Goal: Information Seeking & Learning: Learn about a topic

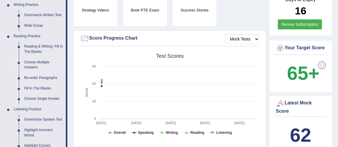
scroll to position [160, 0]
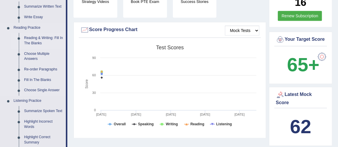
click at [36, 38] on link "Reading & Writing: Fill In The Blanks" at bounding box center [43, 41] width 44 height 16
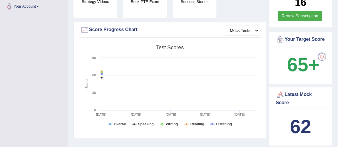
scroll to position [109, 0]
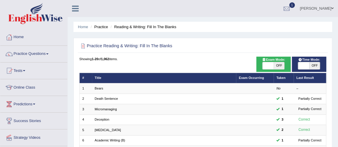
scroll to position [53, 0]
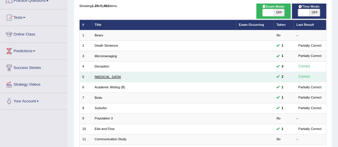
click at [105, 76] on link "Starvation" at bounding box center [108, 77] width 26 height 4
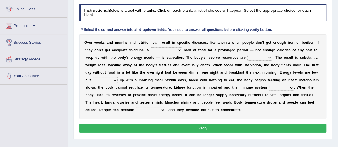
scroll to position [80, 0]
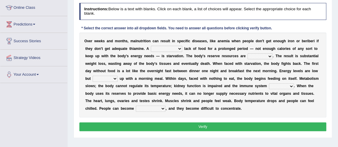
click at [173, 50] on select "severe distinguishing proper distinctive" at bounding box center [166, 49] width 31 height 6
click at [170, 46] on select "severe distinguishing proper distinctive" at bounding box center [166, 49] width 31 height 6
click at [165, 47] on select "severe distinguishing proper distinctive" at bounding box center [166, 49] width 31 height 6
click at [162, 46] on select "severe distinguishing proper distinctive" at bounding box center [166, 49] width 31 height 6
select select "severe"
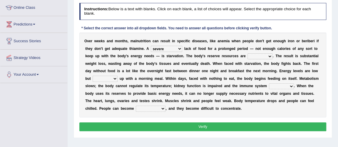
click at [151, 46] on select "severe distinguishing proper distinctive" at bounding box center [166, 49] width 31 height 6
click at [269, 54] on select "obsoleted depleted pelleted deleted" at bounding box center [260, 57] width 25 height 6
click at [262, 56] on select "obsoleted depleted pelleted deleted" at bounding box center [260, 57] width 25 height 6
click at [268, 56] on select "obsoleted depleted pelleted deleted" at bounding box center [260, 57] width 25 height 6
click at [265, 54] on select "obsoleted depleted pelleted deleted" at bounding box center [260, 57] width 25 height 6
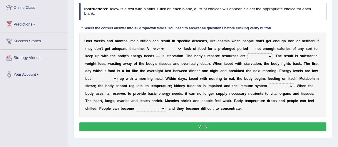
select select "depleted"
click at [248, 54] on select "obsoleted depleted pelleted deleted" at bounding box center [260, 57] width 25 height 6
click at [111, 78] on select "feed come chill pick" at bounding box center [105, 79] width 25 height 6
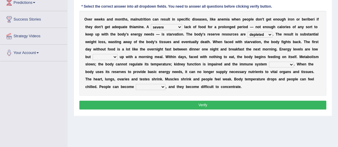
scroll to position [107, 0]
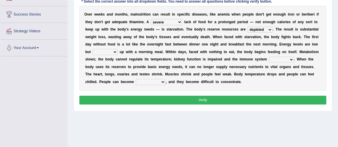
click at [110, 50] on select "feed come chill pick" at bounding box center [105, 52] width 25 height 6
click at [110, 53] on select "feed come chill pick" at bounding box center [105, 52] width 25 height 6
click at [106, 51] on select "feed come chill pick" at bounding box center [105, 52] width 25 height 6
click at [113, 49] on select "feed come chill pick" at bounding box center [105, 52] width 25 height 6
drag, startPoint x: 106, startPoint y: 50, endPoint x: 106, endPoint y: 54, distance: 3.2
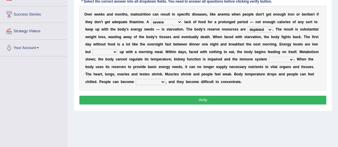
click at [106, 50] on select "feed come chill pick" at bounding box center [105, 52] width 25 height 6
select select "pick"
click at [93, 49] on select "feed come chill pick" at bounding box center [105, 52] width 25 height 6
click at [284, 58] on select "deepens deafens weakens surpasses" at bounding box center [281, 60] width 25 height 6
click at [275, 59] on select "deepens deafens weakens surpasses" at bounding box center [281, 60] width 25 height 6
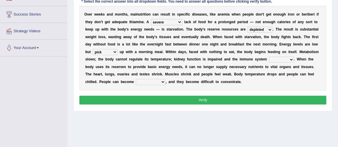
click at [288, 57] on select "deepens deafens weakens surpasses" at bounding box center [281, 60] width 25 height 6
select select "weakens"
click at [269, 57] on select "deepens deafens weakens surpasses" at bounding box center [281, 60] width 25 height 6
click at [157, 82] on select "irritable commutable indisputable transportable" at bounding box center [151, 82] width 30 height 6
click at [155, 82] on select "irritable commutable indisputable transportable" at bounding box center [151, 82] width 30 height 6
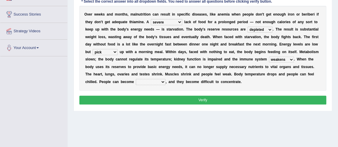
select select "irritable"
click at [136, 79] on select "irritable commutable indisputable transportable" at bounding box center [151, 82] width 30 height 6
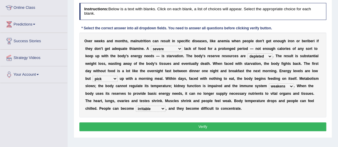
click at [195, 128] on button "Verify" at bounding box center [202, 127] width 247 height 9
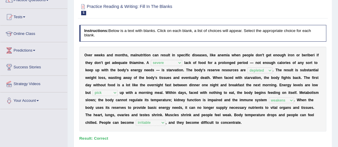
scroll to position [0, 0]
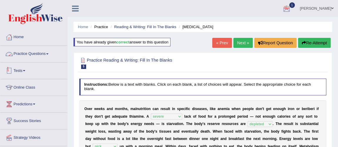
click at [19, 71] on link "Tests" at bounding box center [33, 70] width 67 height 15
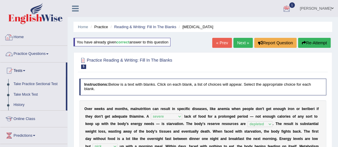
click at [33, 58] on link "Practice Questions" at bounding box center [33, 53] width 67 height 15
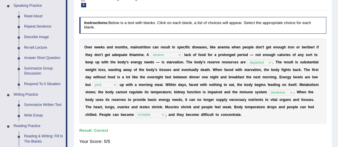
scroll to position [160, 0]
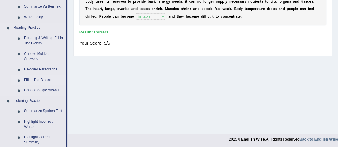
click at [45, 78] on link "Fill In The Blanks" at bounding box center [43, 80] width 44 height 11
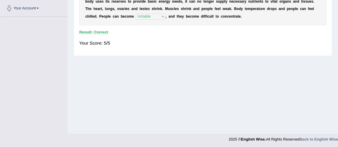
scroll to position [78, 0]
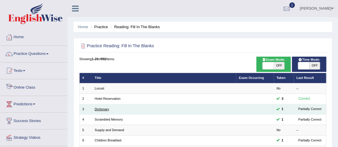
click at [104, 109] on link "Dictionary" at bounding box center [102, 110] width 14 height 4
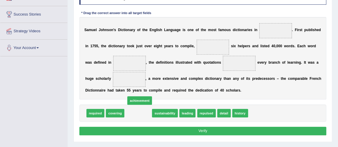
drag, startPoint x: 134, startPoint y: 112, endPoint x: 127, endPoint y: 66, distance: 46.6
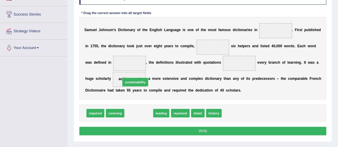
drag, startPoint x: 144, startPoint y: 114, endPoint x: 134, endPoint y: 49, distance: 65.7
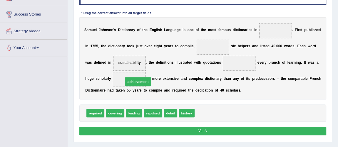
drag, startPoint x: 138, startPoint y: 78, endPoint x: 257, endPoint y: 103, distance: 121.6
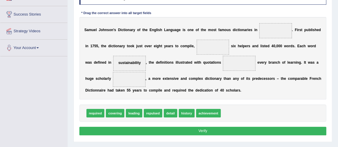
drag, startPoint x: 159, startPoint y: 72, endPoint x: 230, endPoint y: 96, distance: 75.6
click at [230, 96] on div "S a m u e l J o h n s o n ' s D i c t i o n a r y o f t h e E n g l i s h L a n…" at bounding box center [202, 58] width 247 height 83
drag, startPoint x: 131, startPoint y: 61, endPoint x: 261, endPoint y: 119, distance: 142.3
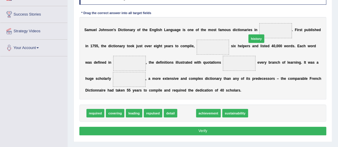
drag, startPoint x: 187, startPoint y: 108, endPoint x: 272, endPoint y: 21, distance: 121.3
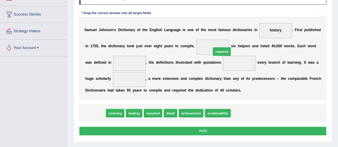
drag, startPoint x: 97, startPoint y: 112, endPoint x: 263, endPoint y: 62, distance: 172.8
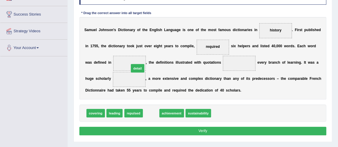
drag, startPoint x: 149, startPoint y: 104, endPoint x: 132, endPoint y: 57, distance: 50.1
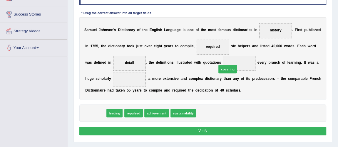
drag, startPoint x: 140, startPoint y: 90, endPoint x: 257, endPoint y: 57, distance: 121.9
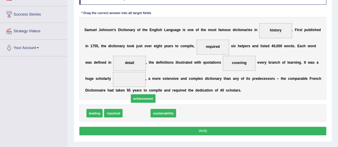
drag, startPoint x: 135, startPoint y: 105, endPoint x: 129, endPoint y: 74, distance: 31.5
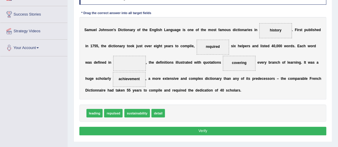
drag, startPoint x: 160, startPoint y: 107, endPoint x: 128, endPoint y: 63, distance: 54.3
click at [117, 61] on div "Instructions: In the text below some words are missing. Drag words from the box…" at bounding box center [203, 62] width 250 height 154
drag, startPoint x: 158, startPoint y: 112, endPoint x: 123, endPoint y: 55, distance: 66.7
click at [205, 132] on button "Verify" at bounding box center [202, 131] width 247 height 9
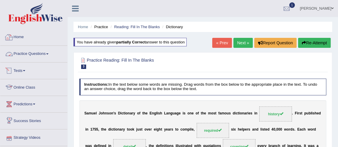
click at [26, 56] on link "Practice Questions" at bounding box center [33, 53] width 67 height 15
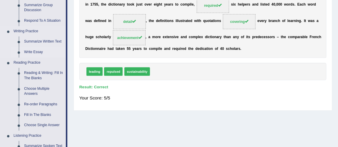
scroll to position [134, 0]
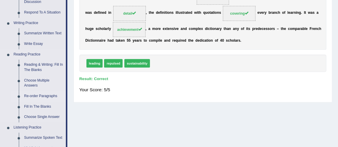
click at [47, 97] on link "Re-order Paragraphs" at bounding box center [43, 96] width 44 height 11
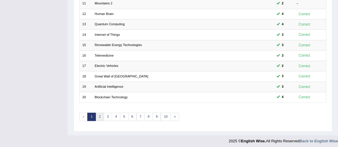
click at [100, 117] on link "2" at bounding box center [100, 117] width 9 height 8
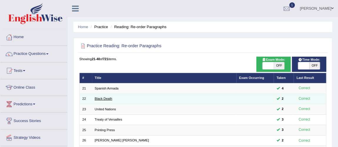
click at [100, 99] on link "Black Death" at bounding box center [104, 99] width 18 height 4
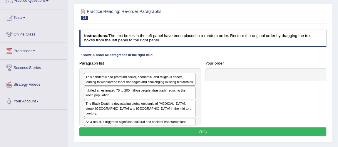
scroll to position [80, 0]
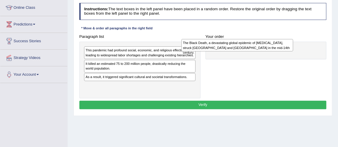
drag, startPoint x: 143, startPoint y: 82, endPoint x: 269, endPoint y: 52, distance: 129.1
click at [269, 51] on div "The Black Death, a devastating global epidemic of [MEDICAL_DATA], struck [GEOGR…" at bounding box center [238, 45] width 112 height 12
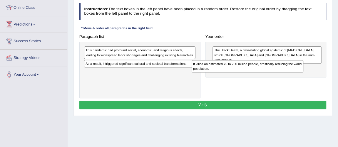
drag, startPoint x: 167, startPoint y: 68, endPoint x: 295, endPoint y: 73, distance: 128.1
click at [295, 73] on div "Paragraph list This pandemic had profound social, economic, and religious effec…" at bounding box center [203, 65] width 252 height 66
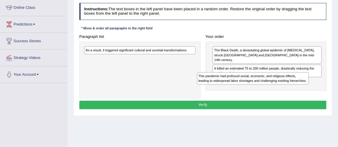
drag, startPoint x: 136, startPoint y: 56, endPoint x: 270, endPoint y: 89, distance: 138.2
click at [270, 89] on div "Paragraph list This pandemic had profound social, economic, and religious effec…" at bounding box center [203, 65] width 252 height 66
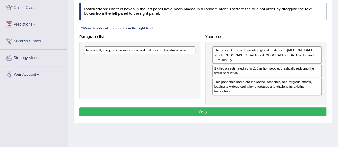
click at [140, 46] on div "As a result, it triggered significant cultural and societal transformations." at bounding box center [139, 70] width 121 height 57
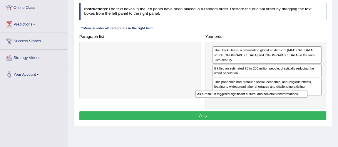
drag, startPoint x: 146, startPoint y: 51, endPoint x: 279, endPoint y: 105, distance: 143.1
click at [279, 105] on div "Instructions: The text boxes in the left panel have been placed in a random ord…" at bounding box center [203, 63] width 250 height 124
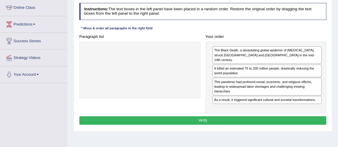
drag, startPoint x: 204, startPoint y: 112, endPoint x: 196, endPoint y: 112, distance: 8.2
click at [204, 117] on button "Verify" at bounding box center [202, 121] width 247 height 9
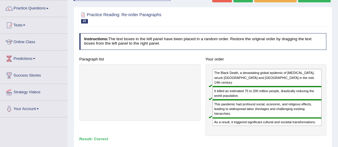
scroll to position [26, 0]
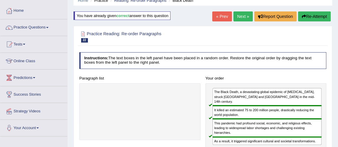
click at [243, 17] on link "Next »" at bounding box center [243, 16] width 19 height 10
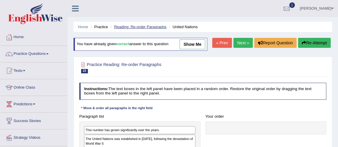
click at [144, 27] on link "Reading: Re-order Paragraphs" at bounding box center [140, 27] width 52 height 4
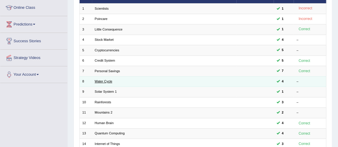
click at [110, 80] on link "Water Cycle" at bounding box center [104, 82] width 18 height 4
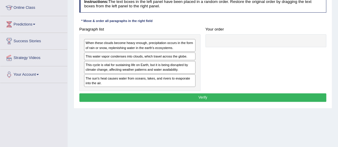
scroll to position [80, 0]
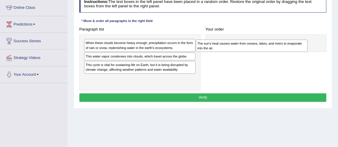
drag, startPoint x: 122, startPoint y: 77, endPoint x: 258, endPoint y: 43, distance: 140.9
click at [258, 43] on div "The sun's heat causes water from oceans, lakes, and rivers to evaporate into th…" at bounding box center [252, 46] width 112 height 12
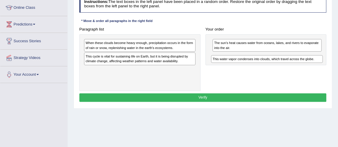
drag, startPoint x: 111, startPoint y: 58, endPoint x: 262, endPoint y: 66, distance: 151.5
click at [262, 66] on div "Paragraph list When these clouds become heavy enough, precipitation occurs in t…" at bounding box center [203, 58] width 252 height 66
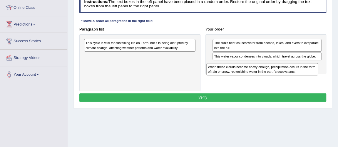
drag, startPoint x: 157, startPoint y: 46, endPoint x: 303, endPoint y: 77, distance: 148.5
click at [303, 77] on div "Paragraph list When these clouds become heavy enough, precipitation occurs in t…" at bounding box center [203, 58] width 252 height 66
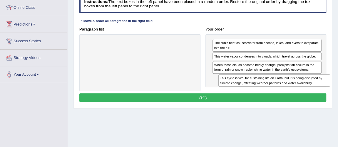
drag, startPoint x: 179, startPoint y: 53, endPoint x: 333, endPoint y: 92, distance: 158.1
click at [333, 92] on div "Home Practice Reading: Re-order Paragraphs Water Cycle « Prev Next » Report Que…" at bounding box center [203, 67] width 271 height 294
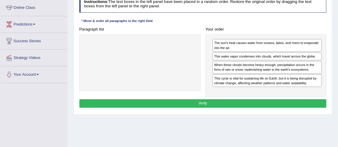
drag, startPoint x: 223, startPoint y: 102, endPoint x: 215, endPoint y: 101, distance: 7.4
click at [223, 102] on button "Verify" at bounding box center [202, 103] width 247 height 9
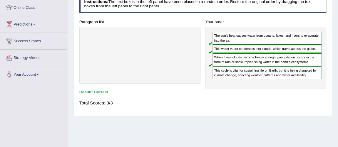
scroll to position [0, 0]
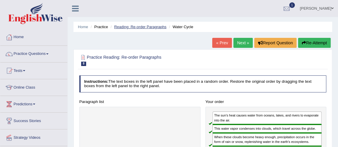
click at [136, 28] on link "Reading: Re-order Paragraphs" at bounding box center [140, 27] width 52 height 4
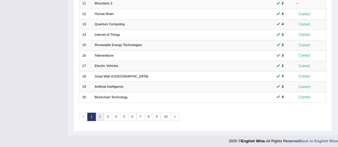
click at [99, 116] on link "2" at bounding box center [100, 117] width 9 height 8
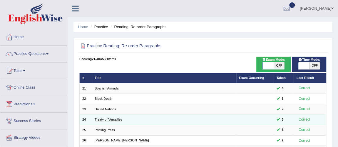
click at [102, 119] on link "Treaty of Versailles" at bounding box center [109, 120] width 28 height 4
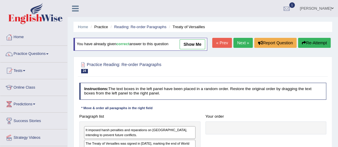
click at [223, 42] on link "« Prev" at bounding box center [221, 43] width 19 height 10
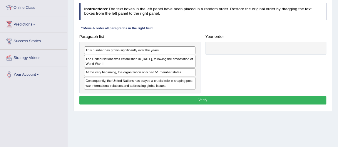
scroll to position [80, 0]
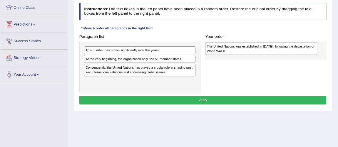
drag, startPoint x: 145, startPoint y: 59, endPoint x: 289, endPoint y: 47, distance: 144.6
click at [288, 47] on div "The United Nations was established in [DATE], following the devastation of Worl…" at bounding box center [261, 49] width 112 height 12
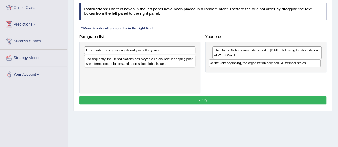
drag, startPoint x: 139, startPoint y: 58, endPoint x: 288, endPoint y: 68, distance: 149.2
click at [290, 67] on div "Paragraph list This number has grown significantly over the years. At the very …" at bounding box center [203, 62] width 252 height 61
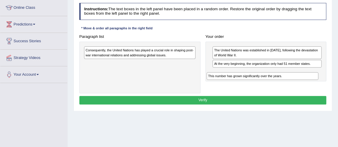
drag, startPoint x: 157, startPoint y: 50, endPoint x: 295, endPoint y: 79, distance: 141.0
click at [300, 79] on div "Paragraph list This number has grown significantly over the years. Consequently…" at bounding box center [203, 62] width 252 height 61
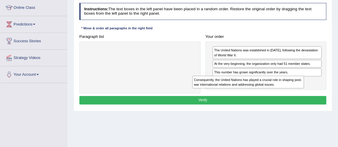
drag, startPoint x: 167, startPoint y: 56, endPoint x: 295, endPoint y: 92, distance: 132.4
click at [295, 92] on div "Paragraph list Consequently, the United Nations has played a crucial role in sh…" at bounding box center [203, 62] width 252 height 61
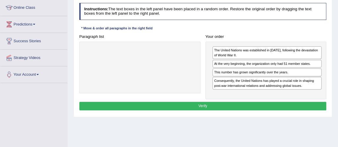
click at [202, 107] on button "Verify" at bounding box center [202, 106] width 247 height 9
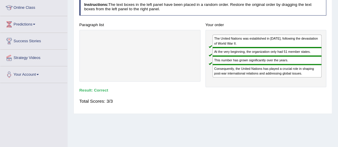
scroll to position [0, 0]
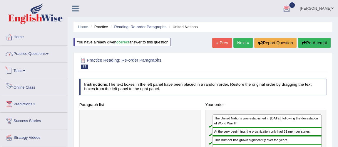
click at [25, 51] on link "Practice Questions" at bounding box center [33, 53] width 67 height 15
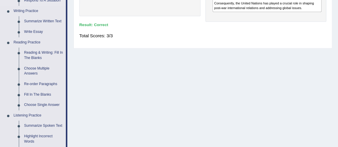
scroll to position [160, 0]
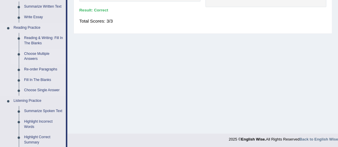
click at [38, 54] on link "Choose Multiple Answers" at bounding box center [43, 57] width 44 height 16
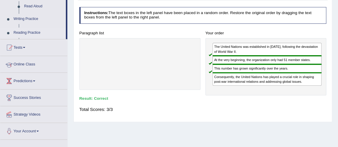
scroll to position [87, 0]
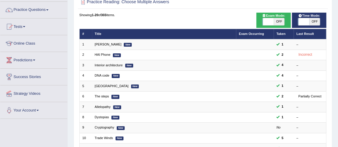
scroll to position [107, 0]
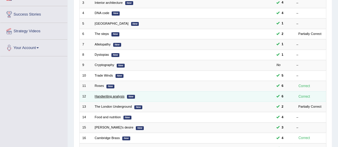
click at [112, 95] on link "Handwriting analysis" at bounding box center [110, 97] width 30 height 4
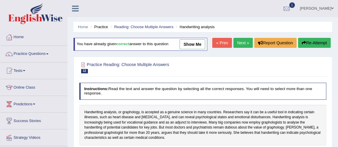
click at [242, 44] on link "Next »" at bounding box center [243, 43] width 19 height 10
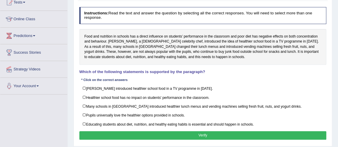
scroll to position [80, 0]
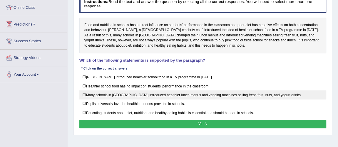
drag, startPoint x: 181, startPoint y: 93, endPoint x: 176, endPoint y: 95, distance: 5.8
click at [182, 93] on label "Many schools in England introduced healthier lunch menus and vending machines s…" at bounding box center [202, 95] width 247 height 9
checkbox input "true"
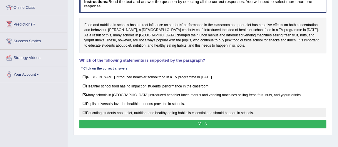
click at [156, 113] on label "Educating students about diet, nutrition, and healthy eating habits is essentia…" at bounding box center [202, 112] width 247 height 9
checkbox input "true"
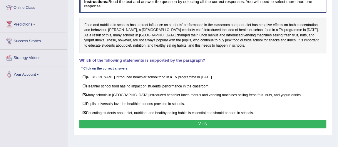
click at [208, 120] on button "Verify" at bounding box center [202, 124] width 247 height 9
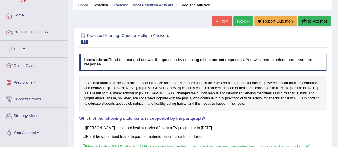
scroll to position [0, 0]
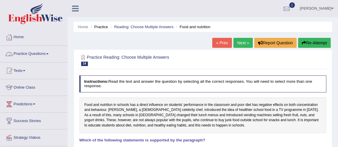
click at [24, 52] on link "Practice Questions" at bounding box center [33, 53] width 67 height 15
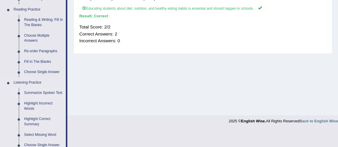
scroll to position [187, 0]
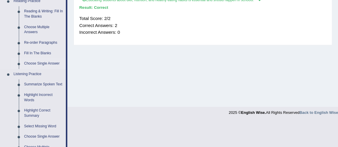
click at [44, 64] on link "Choose Single Answer" at bounding box center [43, 64] width 44 height 11
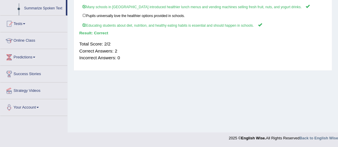
scroll to position [127, 0]
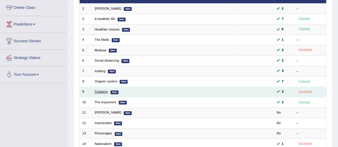
click at [103, 90] on link "Corduroy" at bounding box center [101, 92] width 13 height 4
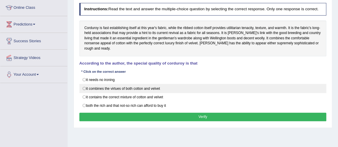
scroll to position [80, 0]
drag, startPoint x: 127, startPoint y: 91, endPoint x: 123, endPoint y: 92, distance: 4.9
click at [127, 91] on label "it combines the virtues of both cotton and velvet" at bounding box center [202, 88] width 247 height 9
radio input "true"
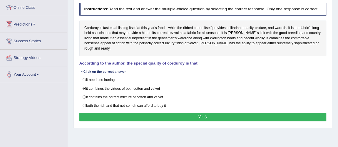
click at [207, 122] on button "Verify" at bounding box center [202, 117] width 247 height 9
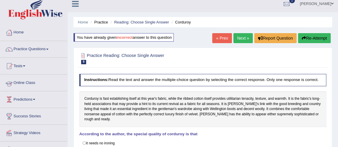
scroll to position [0, 0]
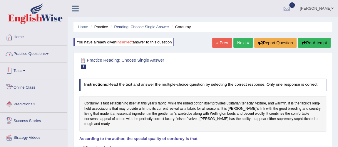
click at [34, 55] on link "Practice Questions" at bounding box center [33, 53] width 67 height 15
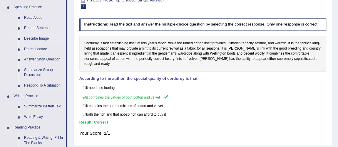
scroll to position [160, 0]
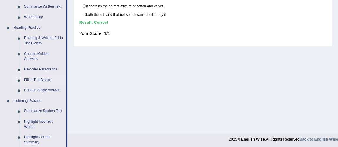
drag, startPoint x: 49, startPoint y: 69, endPoint x: 48, endPoint y: 73, distance: 3.4
click at [49, 69] on link "Re-order Paragraphs" at bounding box center [43, 69] width 44 height 11
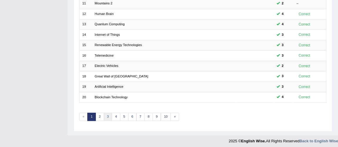
click at [109, 115] on link "3" at bounding box center [108, 117] width 9 height 8
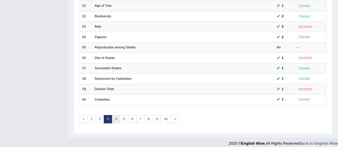
click at [115, 117] on link "4" at bounding box center [116, 119] width 9 height 8
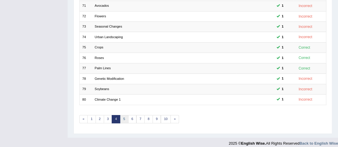
click at [125, 118] on link "5" at bounding box center [124, 119] width 9 height 8
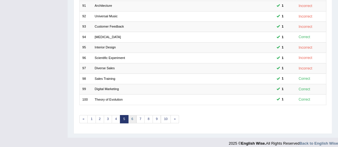
click at [130, 115] on link "6" at bounding box center [132, 119] width 9 height 8
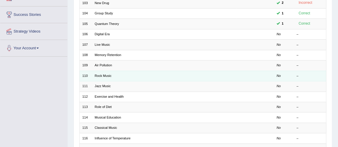
scroll to position [80, 0]
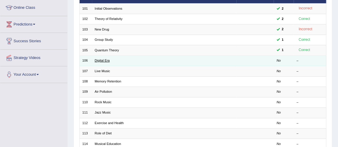
click at [105, 59] on link "Digital Era" at bounding box center [102, 61] width 15 height 4
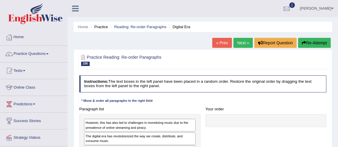
click at [239, 44] on link "Next »" at bounding box center [243, 43] width 19 height 10
click at [239, 42] on link "Next »" at bounding box center [243, 43] width 19 height 10
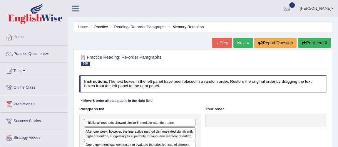
click at [239, 39] on link "Next »" at bounding box center [243, 43] width 19 height 10
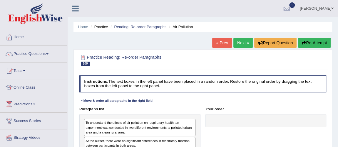
click at [246, 43] on link "Next »" at bounding box center [243, 43] width 19 height 10
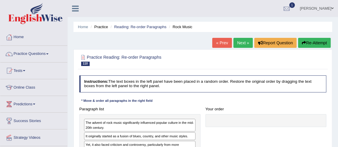
click at [242, 43] on link "Next »" at bounding box center [243, 43] width 19 height 10
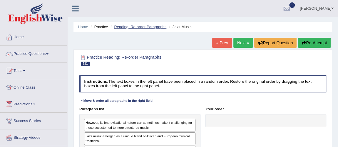
click at [124, 27] on link "Reading: Re-order Paragraphs" at bounding box center [140, 27] width 52 height 4
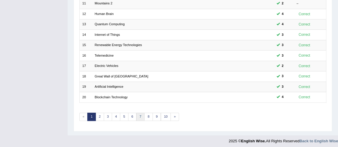
click at [142, 113] on link "7" at bounding box center [141, 117] width 9 height 8
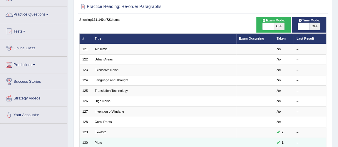
scroll to position [80, 0]
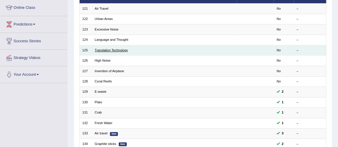
click at [111, 49] on link "Translation Technology" at bounding box center [111, 51] width 33 height 4
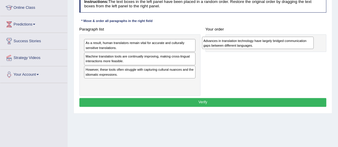
drag, startPoint x: 173, startPoint y: 55, endPoint x: 316, endPoint y: 41, distance: 143.3
click at [314, 41] on div "Advances in translation technology have largely bridged communication gaps betw…" at bounding box center [258, 43] width 112 height 12
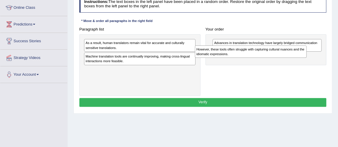
drag, startPoint x: 148, startPoint y: 70, endPoint x: 288, endPoint y: 60, distance: 140.1
click at [288, 58] on div "However, these tools often struggle with capturing cultural nuances and the idi…" at bounding box center [251, 52] width 112 height 12
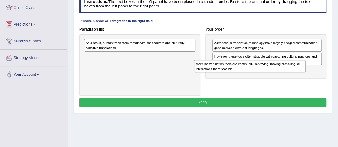
drag, startPoint x: 167, startPoint y: 55, endPoint x: 302, endPoint y: 70, distance: 136.1
click at [302, 70] on div "Machine translation tools are continually improving, making cross-lingual inter…" at bounding box center [250, 66] width 112 height 12
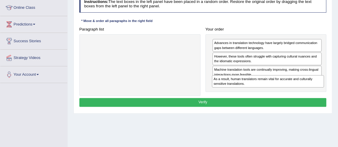
drag, startPoint x: 160, startPoint y: 53, endPoint x: 302, endPoint y: 106, distance: 151.3
click at [300, 91] on div "Paragraph list As a result, human translators remain vital for accurate and cul…" at bounding box center [203, 60] width 252 height 71
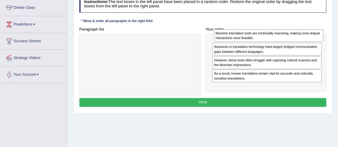
drag, startPoint x: 253, startPoint y: 72, endPoint x: 254, endPoint y: 38, distance: 34.1
click at [254, 38] on div "Machine translation tools are continually improving, making cross-lingual inter…" at bounding box center [268, 35] width 109 height 12
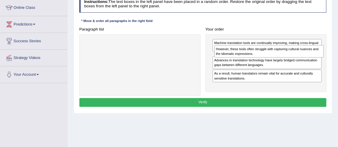
drag, startPoint x: 262, startPoint y: 71, endPoint x: 263, endPoint y: 61, distance: 10.1
click at [266, 54] on div "However, these tools often struggle with capturing cultural nuances and the idi…" at bounding box center [268, 51] width 109 height 12
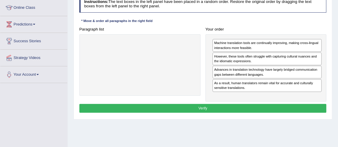
click at [208, 107] on button "Verify" at bounding box center [202, 108] width 247 height 9
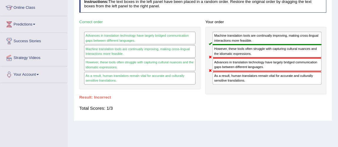
click at [201, 122] on div "Home Practice Reading: Re-order Paragraphs Translation Technology « Prev Next »…" at bounding box center [203, 67] width 271 height 294
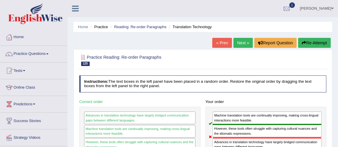
click at [83, 30] on ul "Home Practice Reading: Re-order Paragraphs Translation Technology" at bounding box center [203, 27] width 259 height 10
drag, startPoint x: 85, startPoint y: 26, endPoint x: 86, endPoint y: 30, distance: 4.6
click at [85, 26] on link "Home" at bounding box center [83, 27] width 10 height 4
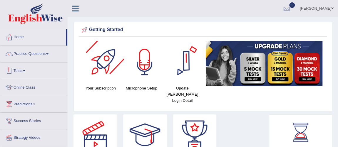
click at [40, 55] on link "Practice Questions" at bounding box center [33, 53] width 67 height 15
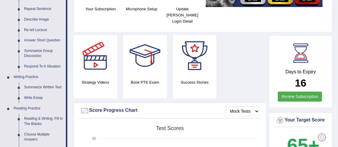
scroll to position [80, 0]
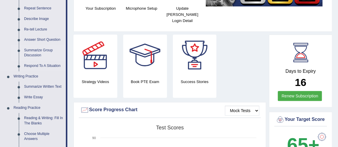
click at [33, 50] on link "Summarize Group Discussion" at bounding box center [43, 53] width 44 height 16
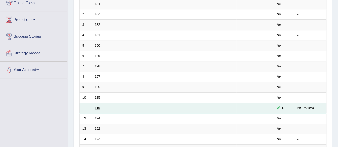
click at [99, 107] on link "119" at bounding box center [97, 108] width 5 height 4
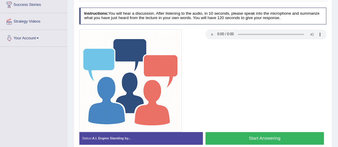
scroll to position [9, 0]
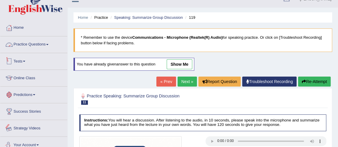
click at [29, 49] on link "Practice Questions" at bounding box center [33, 43] width 67 height 15
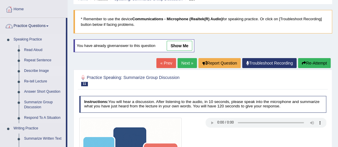
scroll to position [36, 0]
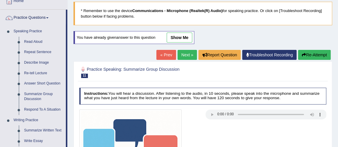
click at [41, 109] on link "Respond To A Situation" at bounding box center [43, 110] width 44 height 11
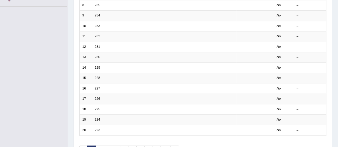
scroll to position [189, 0]
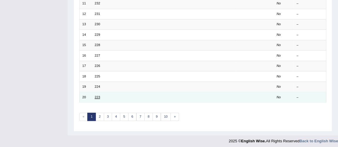
click at [98, 96] on link "223" at bounding box center [97, 98] width 5 height 4
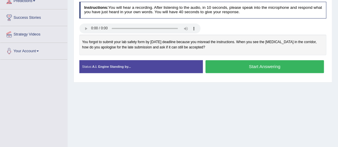
scroll to position [107, 0]
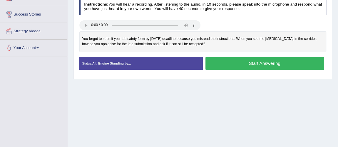
drag, startPoint x: 81, startPoint y: 36, endPoint x: 91, endPoint y: 37, distance: 10.0
click at [92, 37] on div "You forgot to submit your lab safety form by [DATE] deadline because you misrea…" at bounding box center [202, 41] width 247 height 20
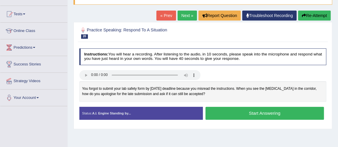
scroll to position [0, 0]
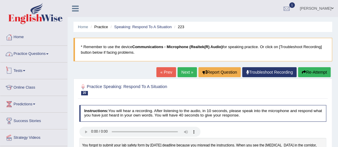
click at [22, 53] on link "Practice Questions" at bounding box center [33, 53] width 67 height 15
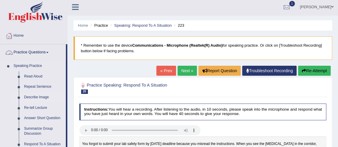
scroll to position [26, 0]
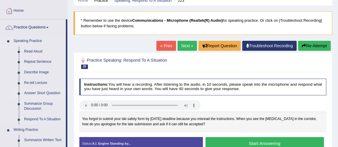
click at [41, 92] on link "Answer Short Question" at bounding box center [43, 93] width 44 height 11
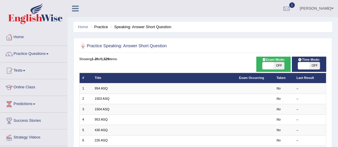
click at [102, 87] on link "954 ASQ" at bounding box center [101, 89] width 13 height 4
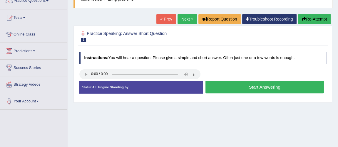
click at [246, 86] on button "Start Answering" at bounding box center [265, 87] width 119 height 13
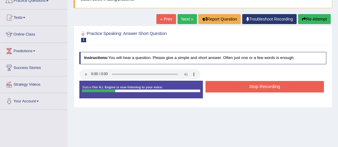
click at [246, 86] on button "Stop Recording" at bounding box center [265, 86] width 119 height 11
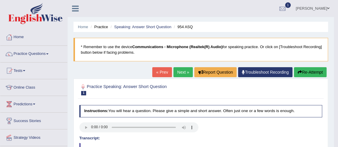
click at [177, 72] on link "Next »" at bounding box center [183, 72] width 19 height 10
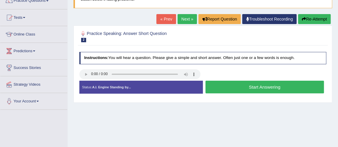
click at [239, 92] on button "Start Answering" at bounding box center [265, 87] width 119 height 13
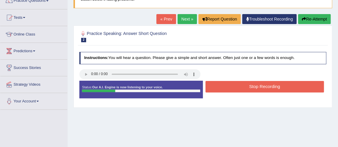
click at [239, 92] on div "Stop Recording" at bounding box center [265, 87] width 124 height 13
click at [239, 93] on div "Status: Our A.I. Engine is now listening to your voice. Start Answering Stop Re…" at bounding box center [202, 92] width 247 height 23
click at [246, 86] on button "Stop Recording" at bounding box center [265, 86] width 119 height 11
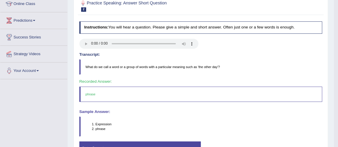
scroll to position [53, 0]
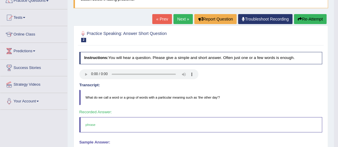
click at [307, 19] on button "Re-Attempt" at bounding box center [310, 19] width 33 height 10
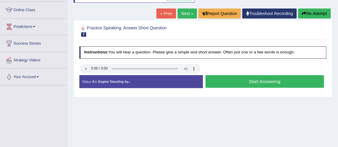
scroll to position [80, 0]
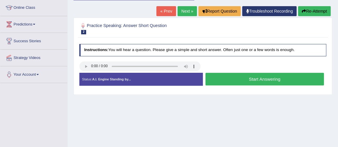
click at [237, 77] on button "Start Answering" at bounding box center [265, 79] width 119 height 13
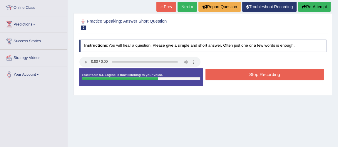
click at [239, 73] on button "Stop Recording" at bounding box center [265, 74] width 119 height 11
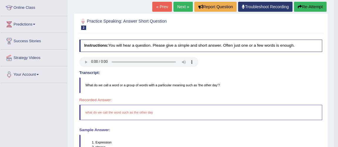
scroll to position [162, 0]
